Goal: Task Accomplishment & Management: Manage account settings

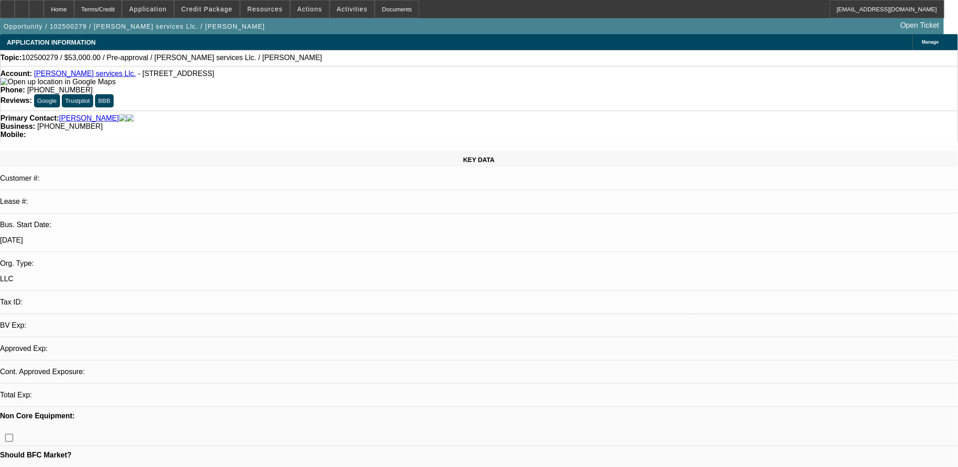
select select "0"
select select "2"
select select "0.1"
select select "4"
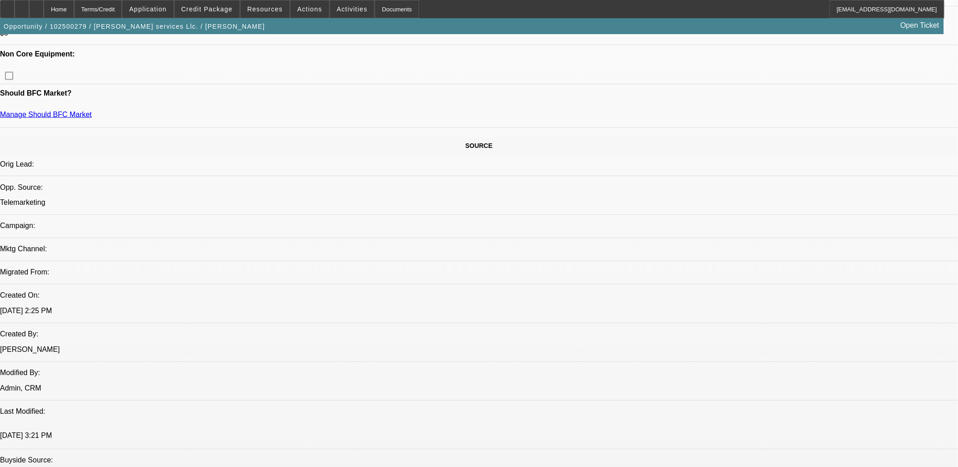
scroll to position [606, 0]
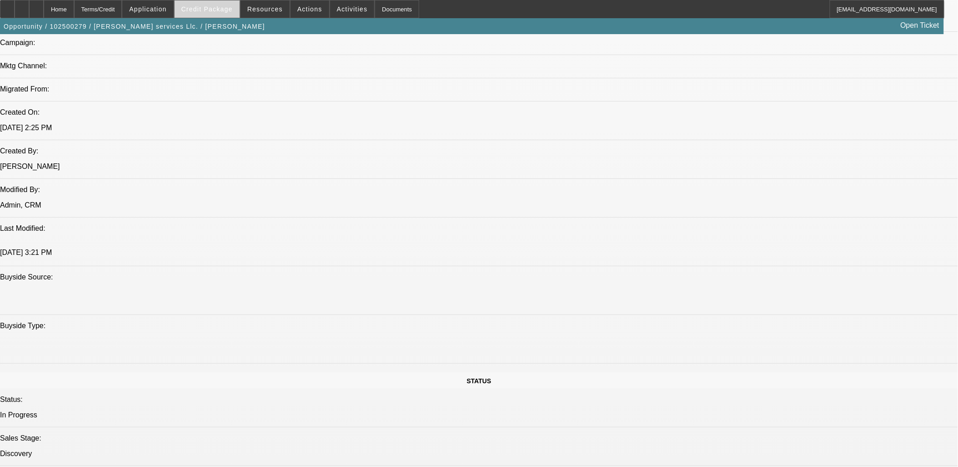
click at [217, 11] on span "Credit Package" at bounding box center [206, 8] width 51 height 7
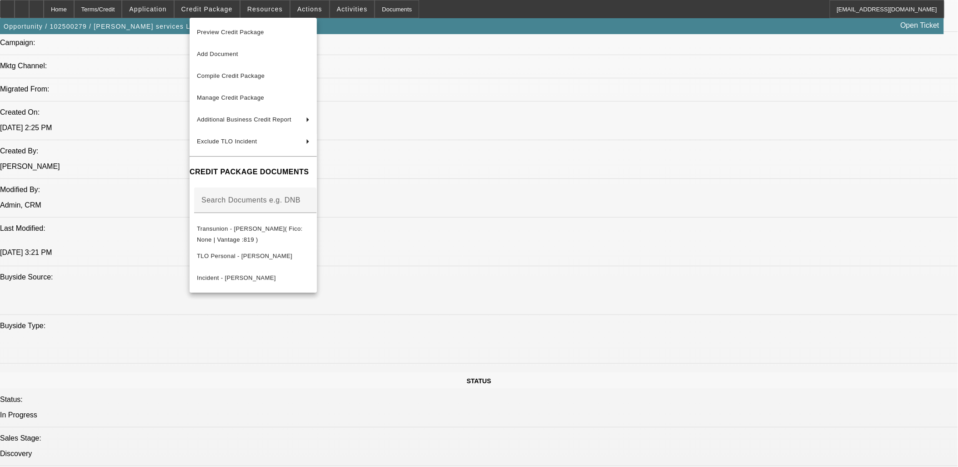
click at [151, 240] on div at bounding box center [479, 233] width 958 height 467
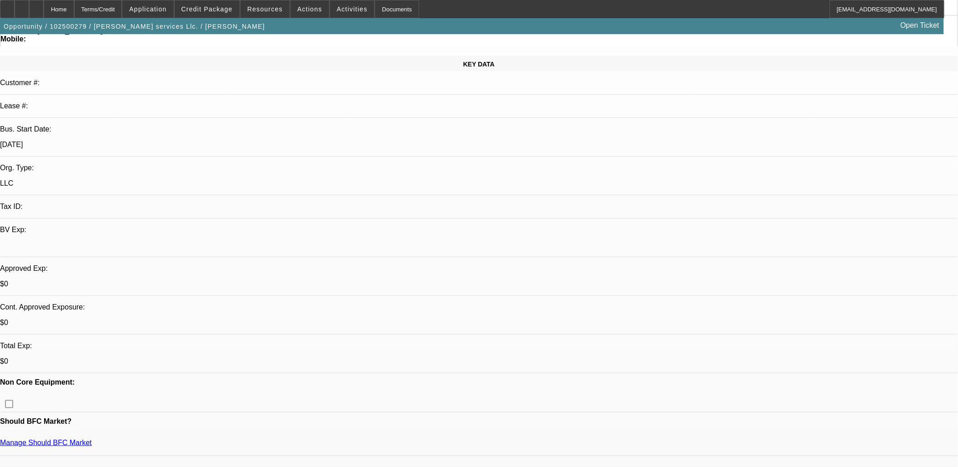
scroll to position [0, 0]
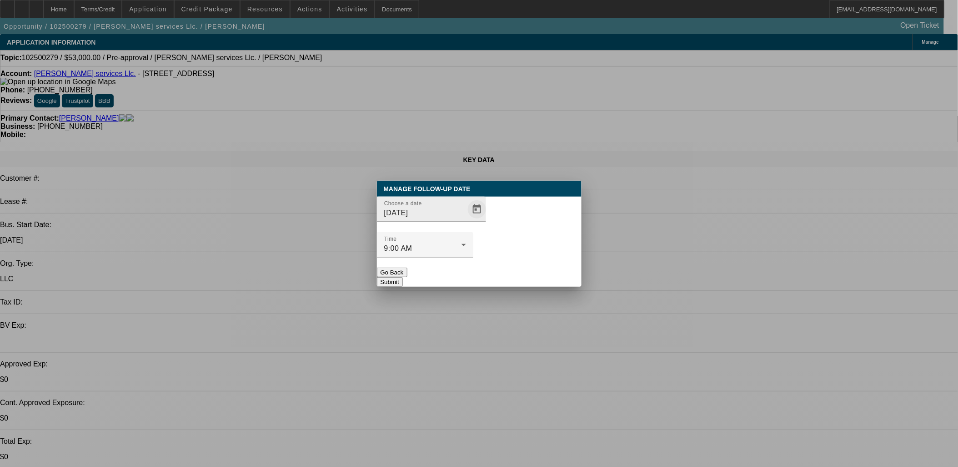
click at [466, 220] on span "Open calendar" at bounding box center [477, 209] width 22 height 22
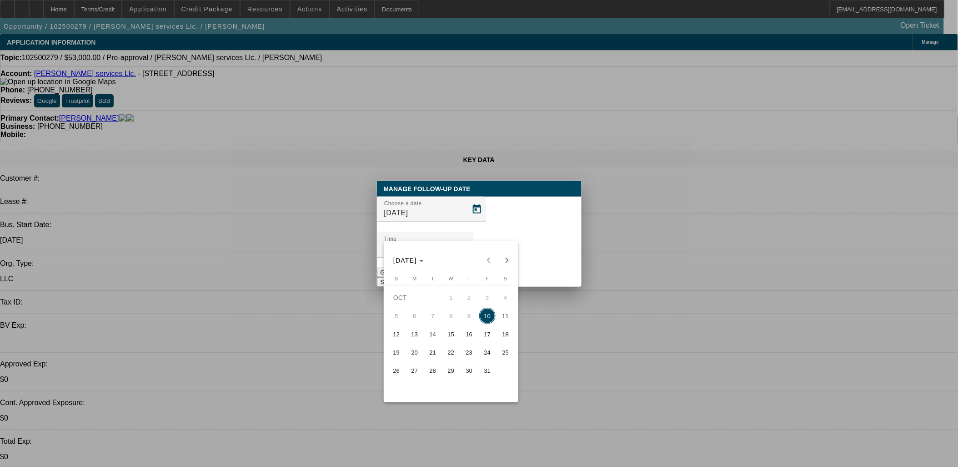
drag, startPoint x: 422, startPoint y: 337, endPoint x: 424, endPoint y: 331, distance: 6.6
click at [422, 337] on span "13" at bounding box center [415, 334] width 16 height 16
type input "[DATE]"
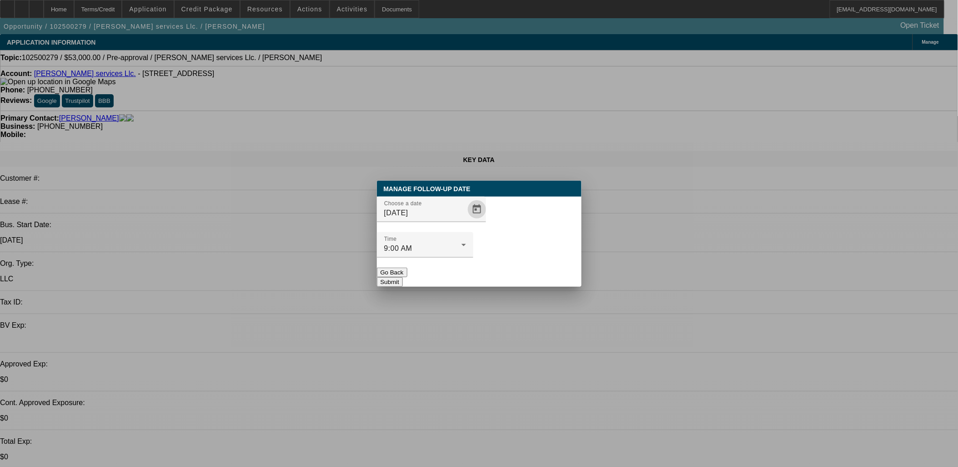
click at [403, 277] on button "Submit" at bounding box center [390, 282] width 26 height 10
